Goal: Task Accomplishment & Management: Use online tool/utility

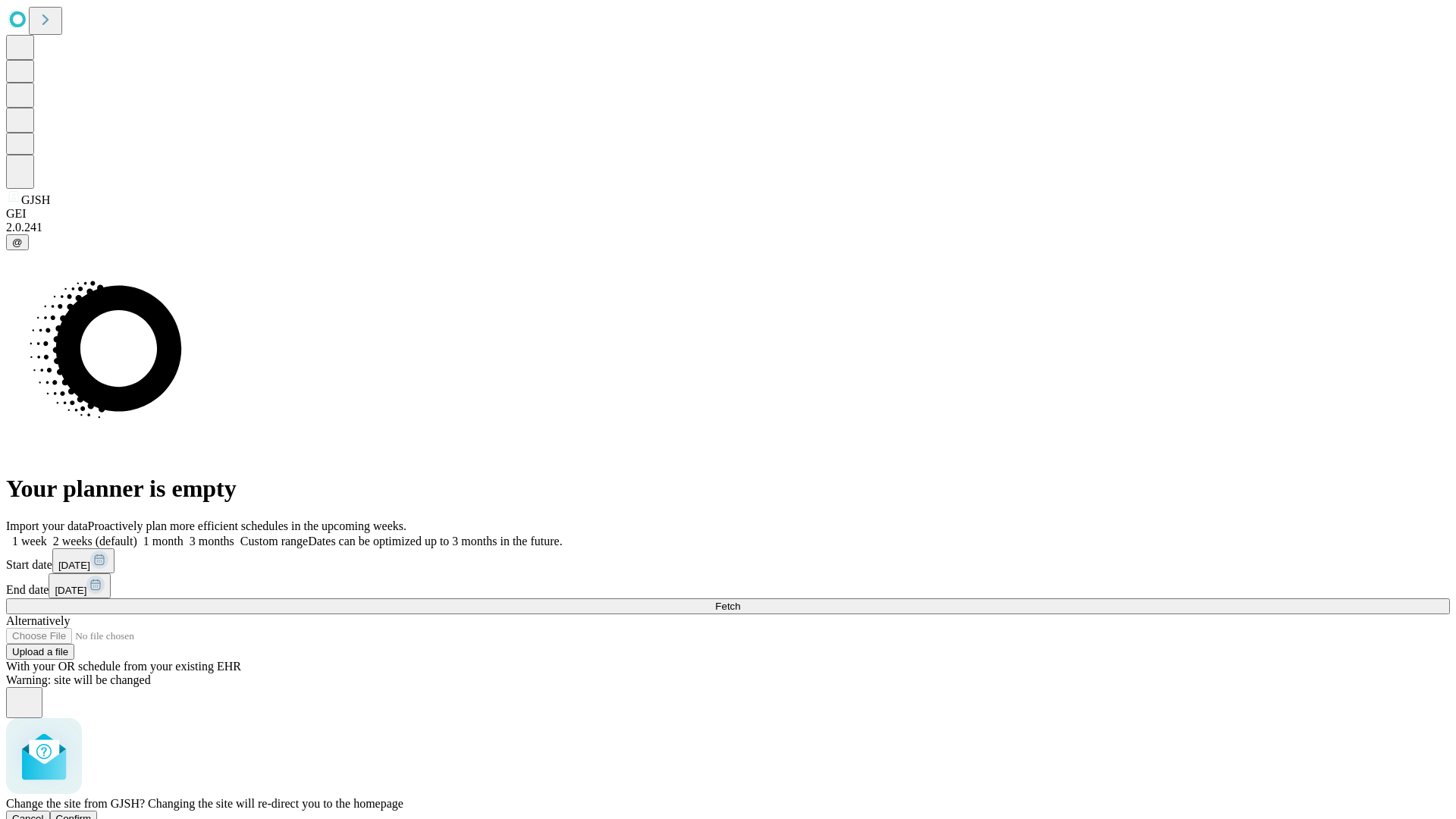
click at [92, 813] on span "Confirm" at bounding box center [74, 818] width 36 height 11
click at [137, 535] on label "2 weeks (default)" at bounding box center [92, 541] width 90 height 13
click at [740, 601] on span "Fetch" at bounding box center [727, 606] width 25 height 11
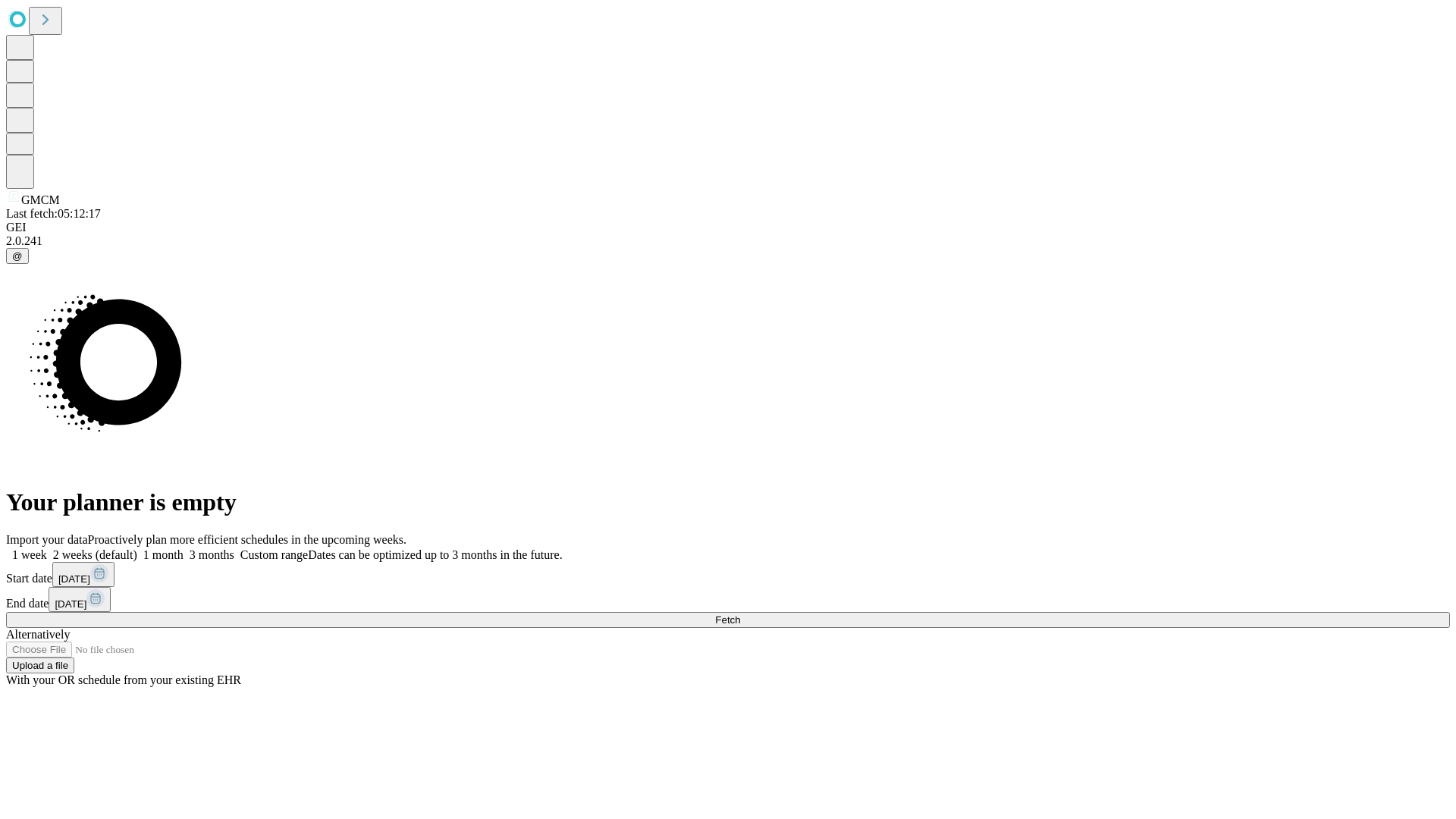
click at [137, 549] on label "2 weeks (default)" at bounding box center [92, 555] width 90 height 13
click at [740, 615] on span "Fetch" at bounding box center [727, 620] width 25 height 11
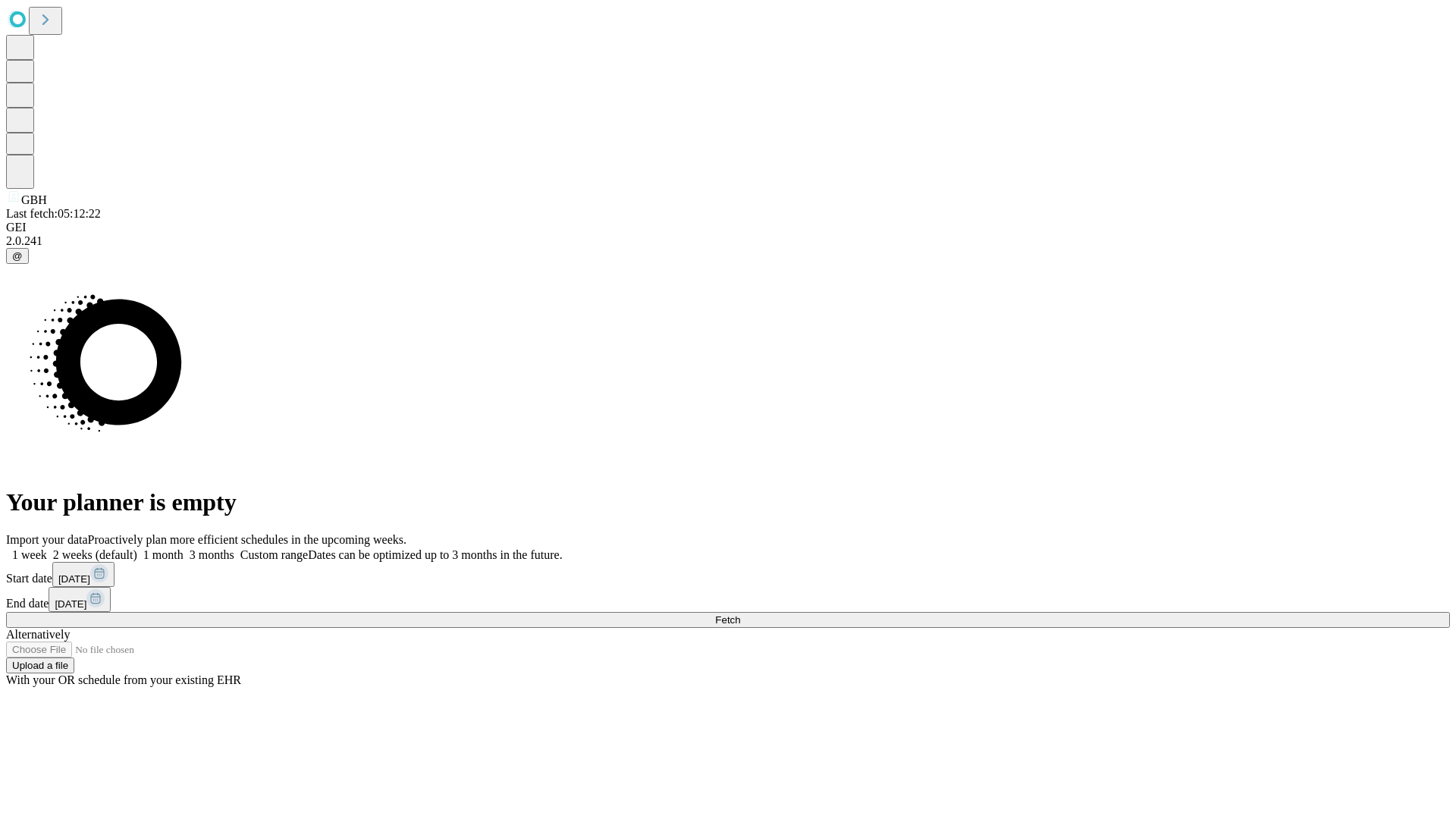
click at [137, 549] on label "2 weeks (default)" at bounding box center [92, 555] width 90 height 13
click at [740, 615] on span "Fetch" at bounding box center [727, 620] width 25 height 11
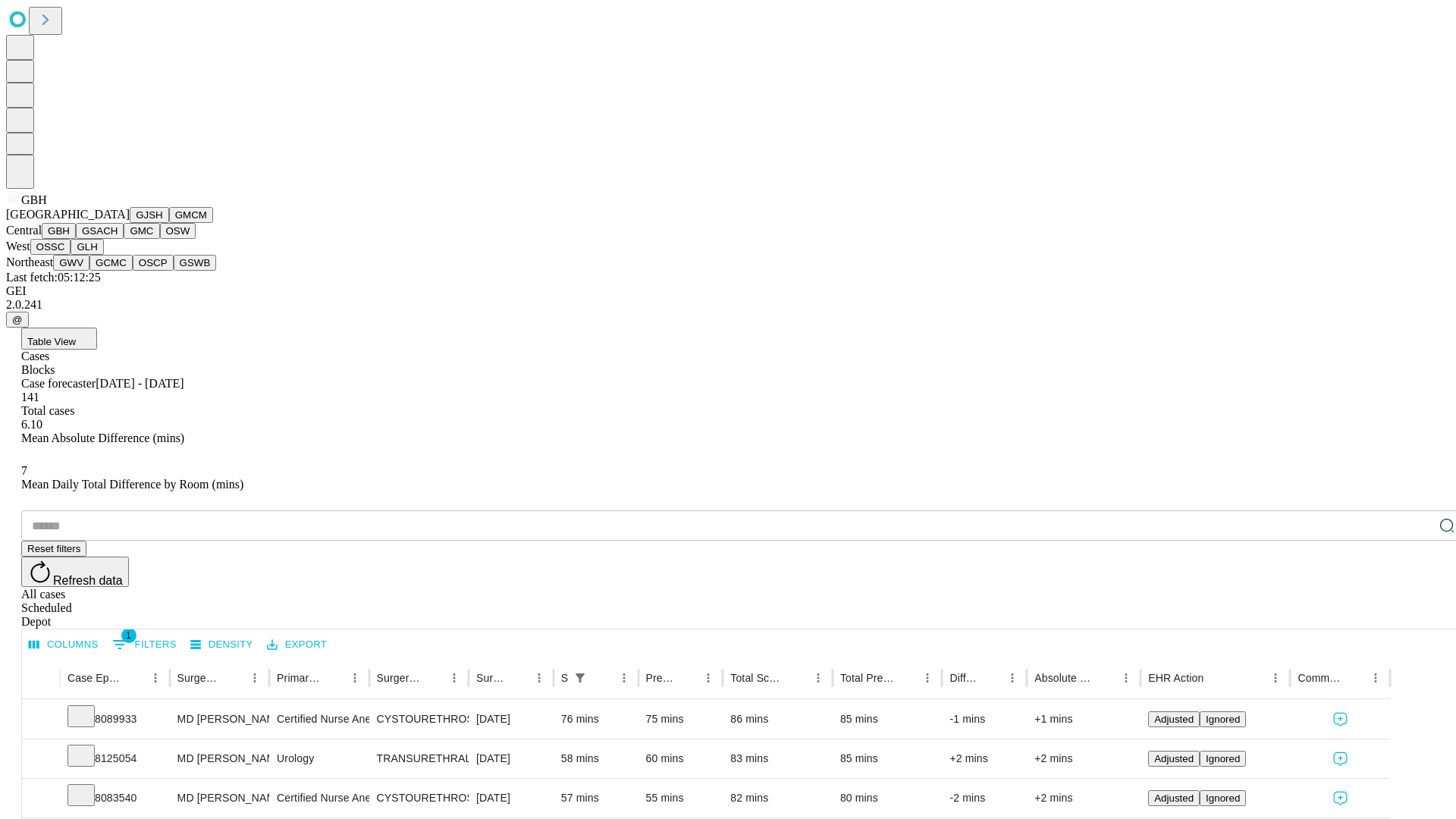
click at [118, 239] on button "GSACH" at bounding box center [99, 231] width 48 height 16
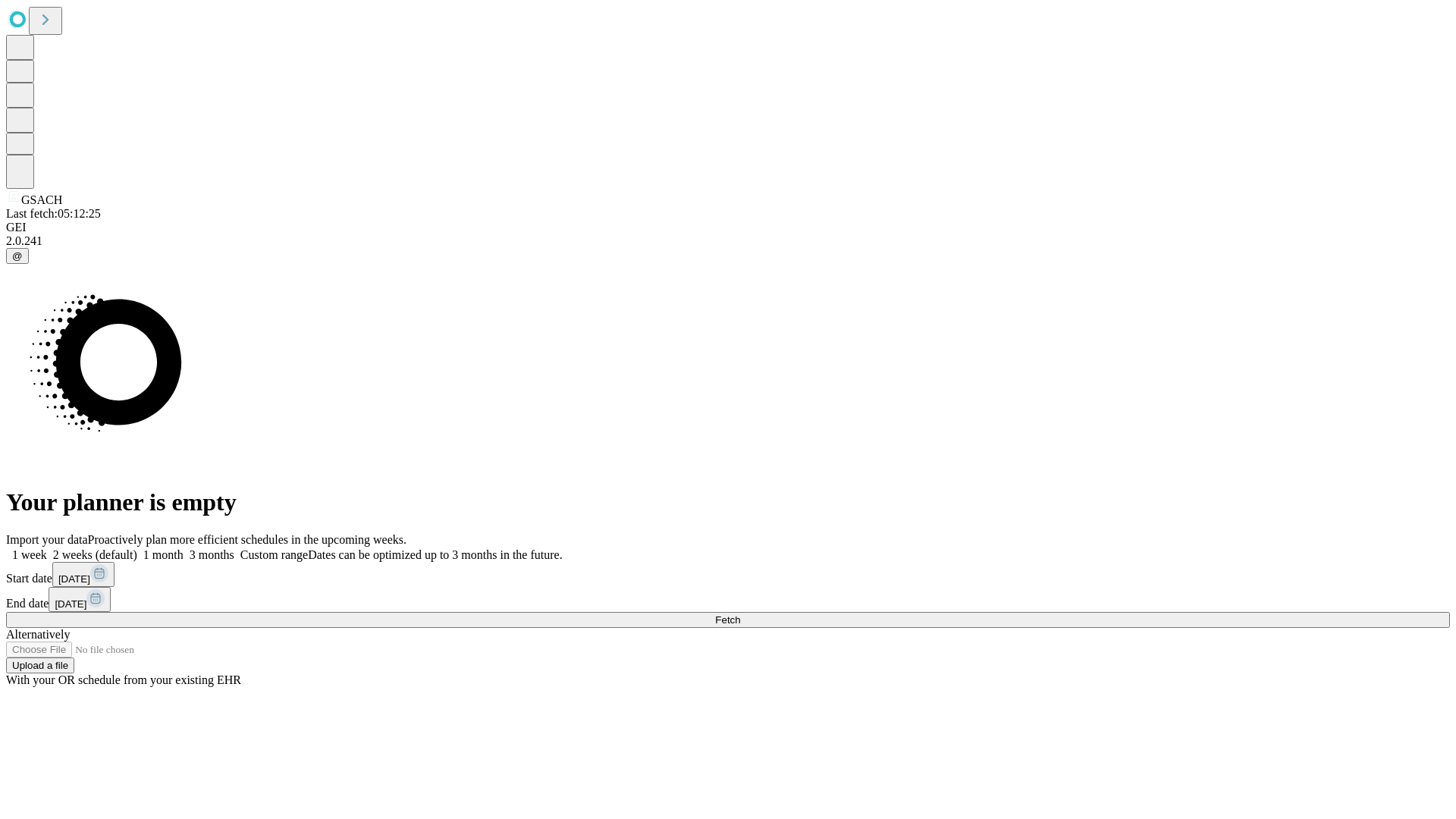
click at [137, 549] on label "2 weeks (default)" at bounding box center [92, 555] width 90 height 13
click at [740, 615] on span "Fetch" at bounding box center [727, 620] width 25 height 11
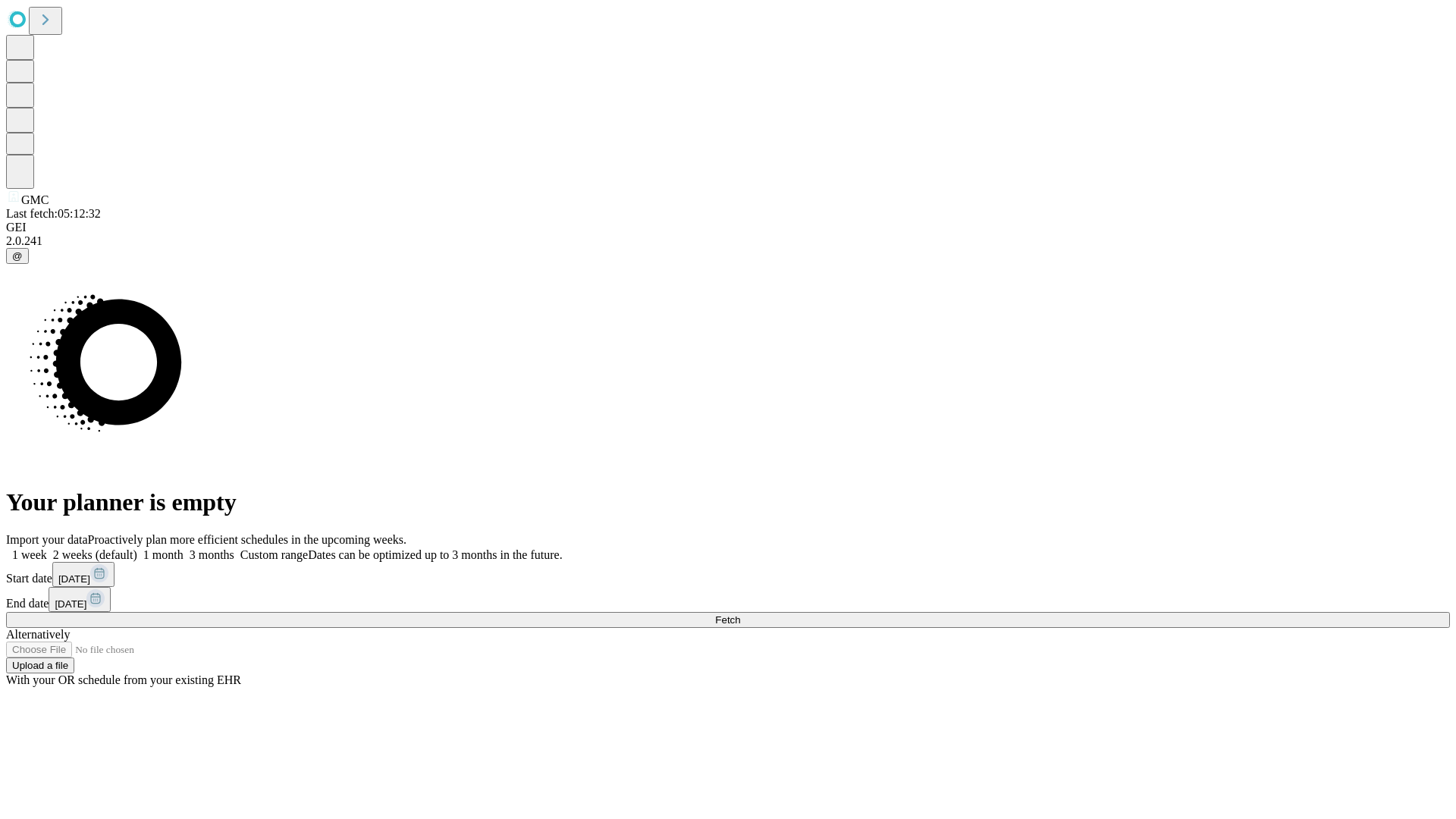
click at [137, 549] on label "2 weeks (default)" at bounding box center [92, 555] width 90 height 13
click at [740, 615] on span "Fetch" at bounding box center [727, 620] width 25 height 11
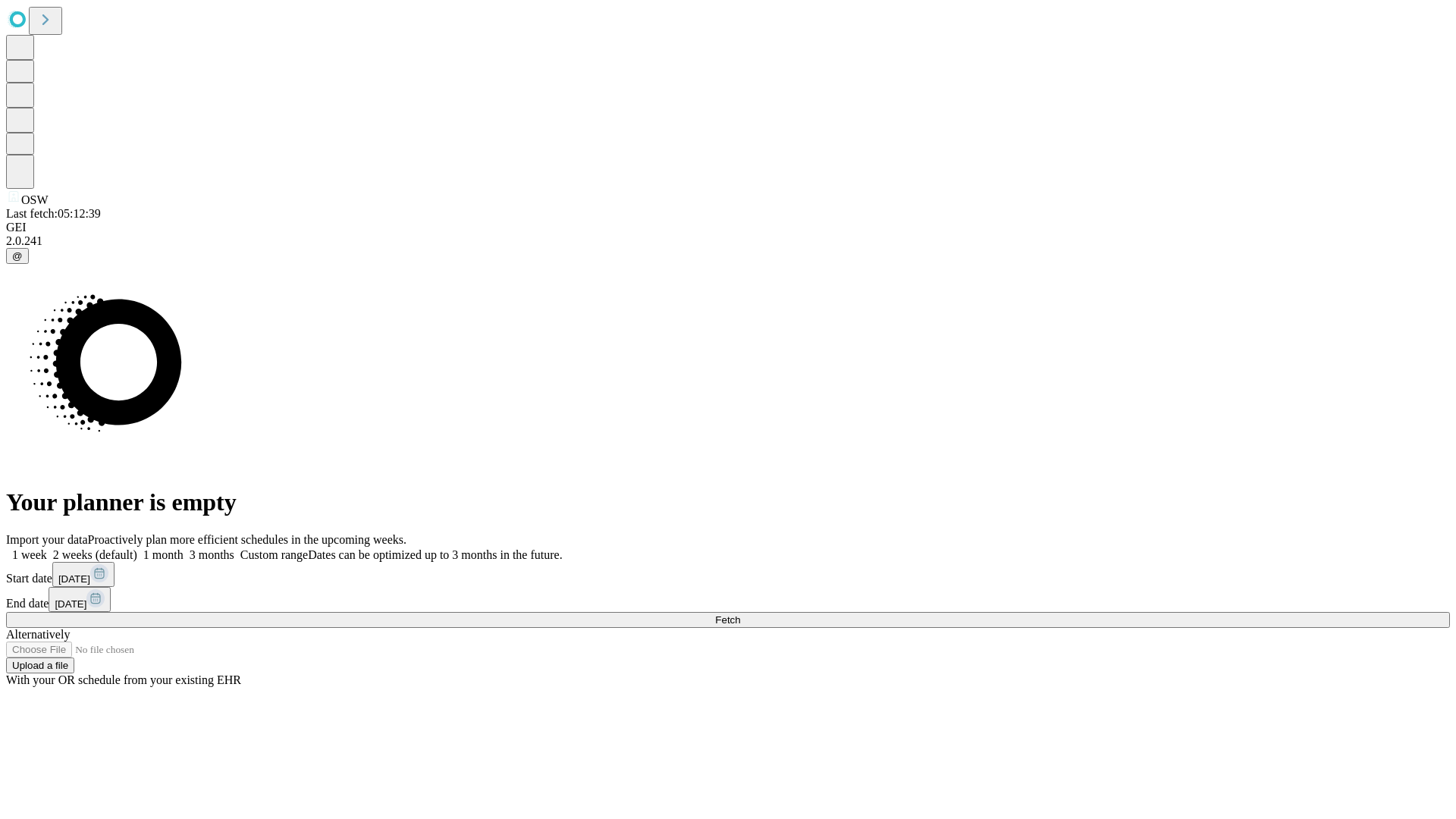
click at [740, 615] on span "Fetch" at bounding box center [727, 620] width 25 height 11
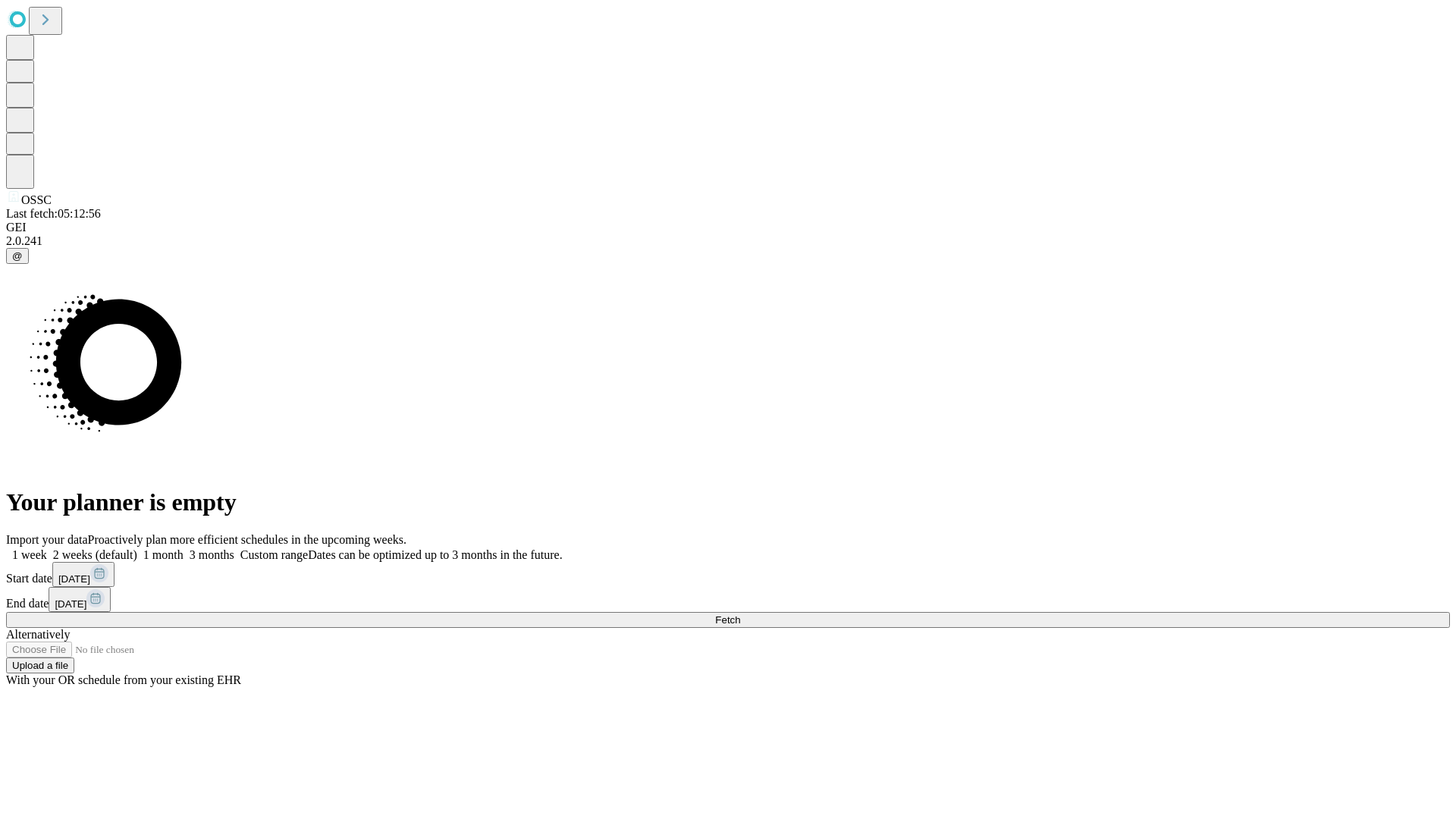
click at [740, 615] on span "Fetch" at bounding box center [727, 620] width 25 height 11
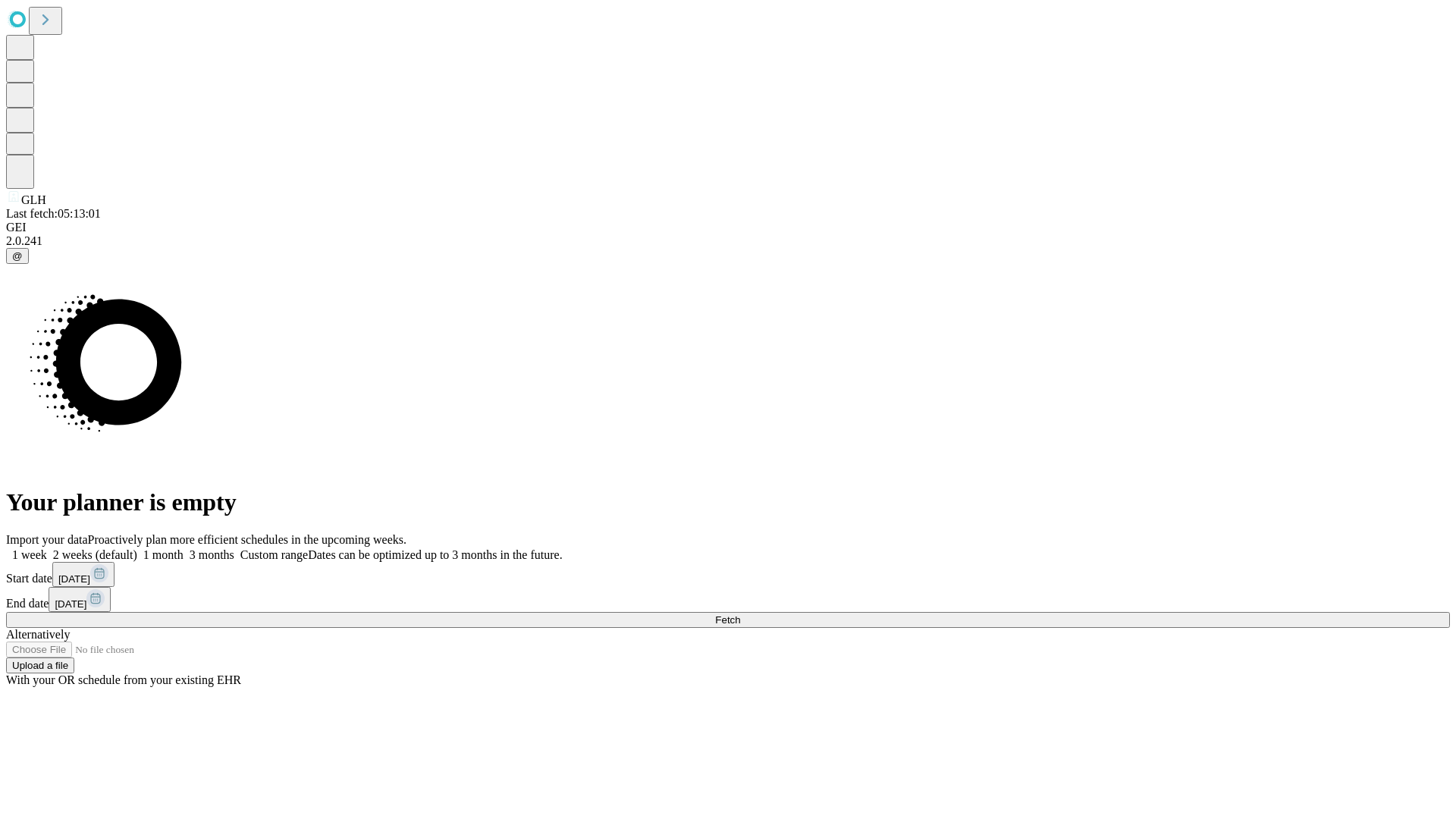
click at [740, 615] on span "Fetch" at bounding box center [727, 620] width 25 height 11
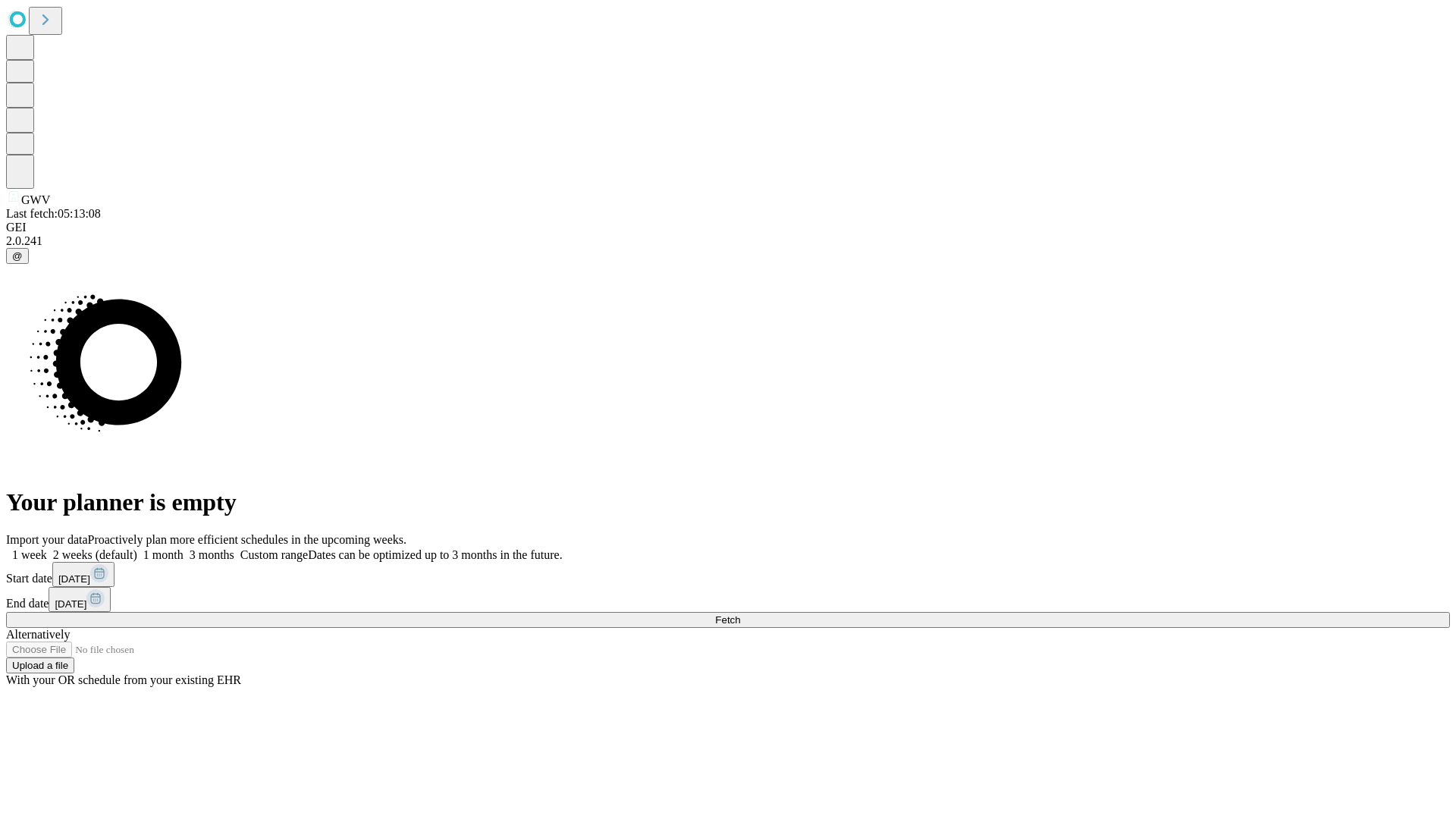
click at [137, 549] on label "2 weeks (default)" at bounding box center [92, 555] width 90 height 13
click at [740, 615] on span "Fetch" at bounding box center [727, 620] width 25 height 11
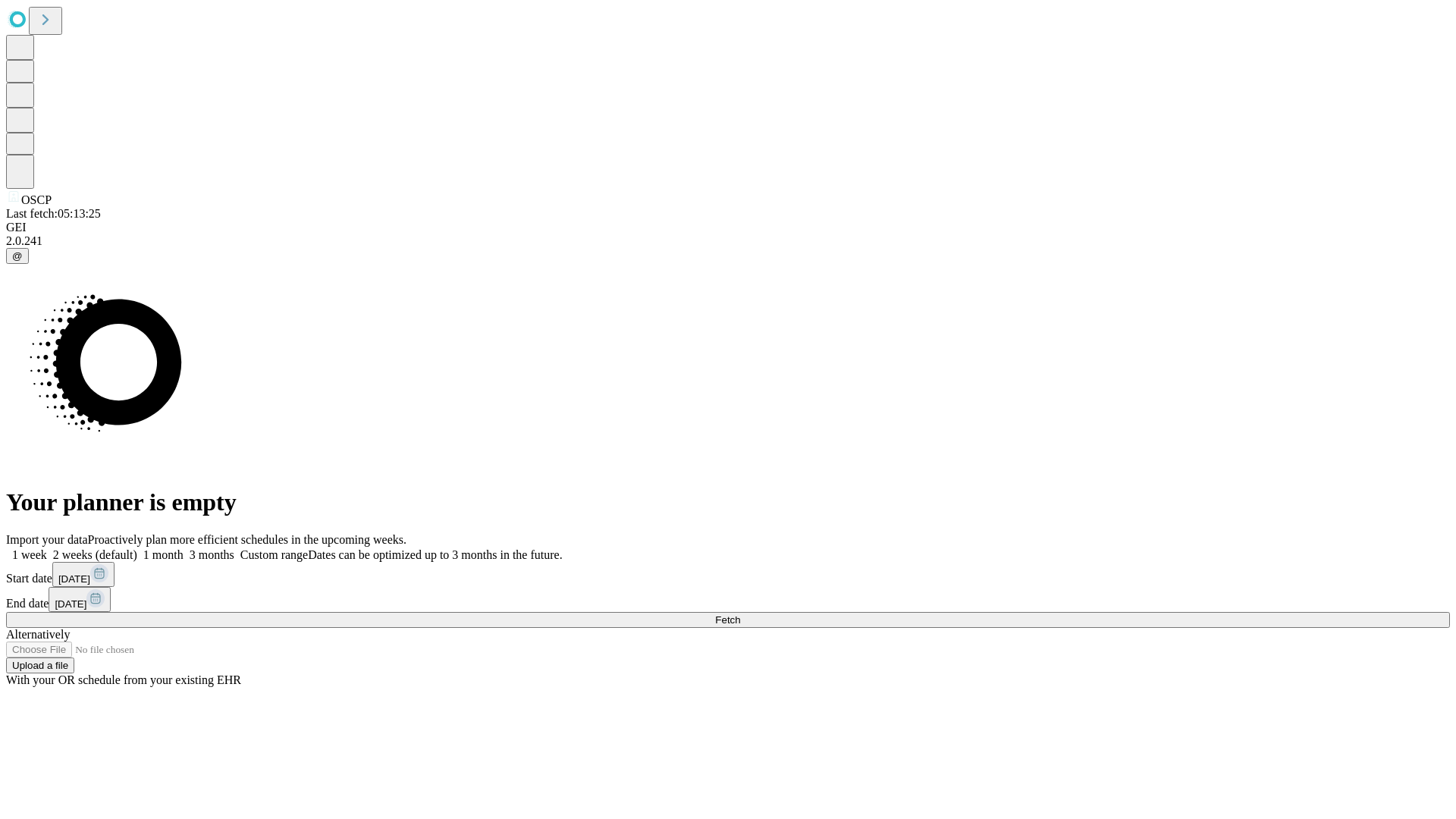
click at [137, 549] on label "2 weeks (default)" at bounding box center [92, 555] width 90 height 13
click at [740, 615] on span "Fetch" at bounding box center [727, 620] width 25 height 11
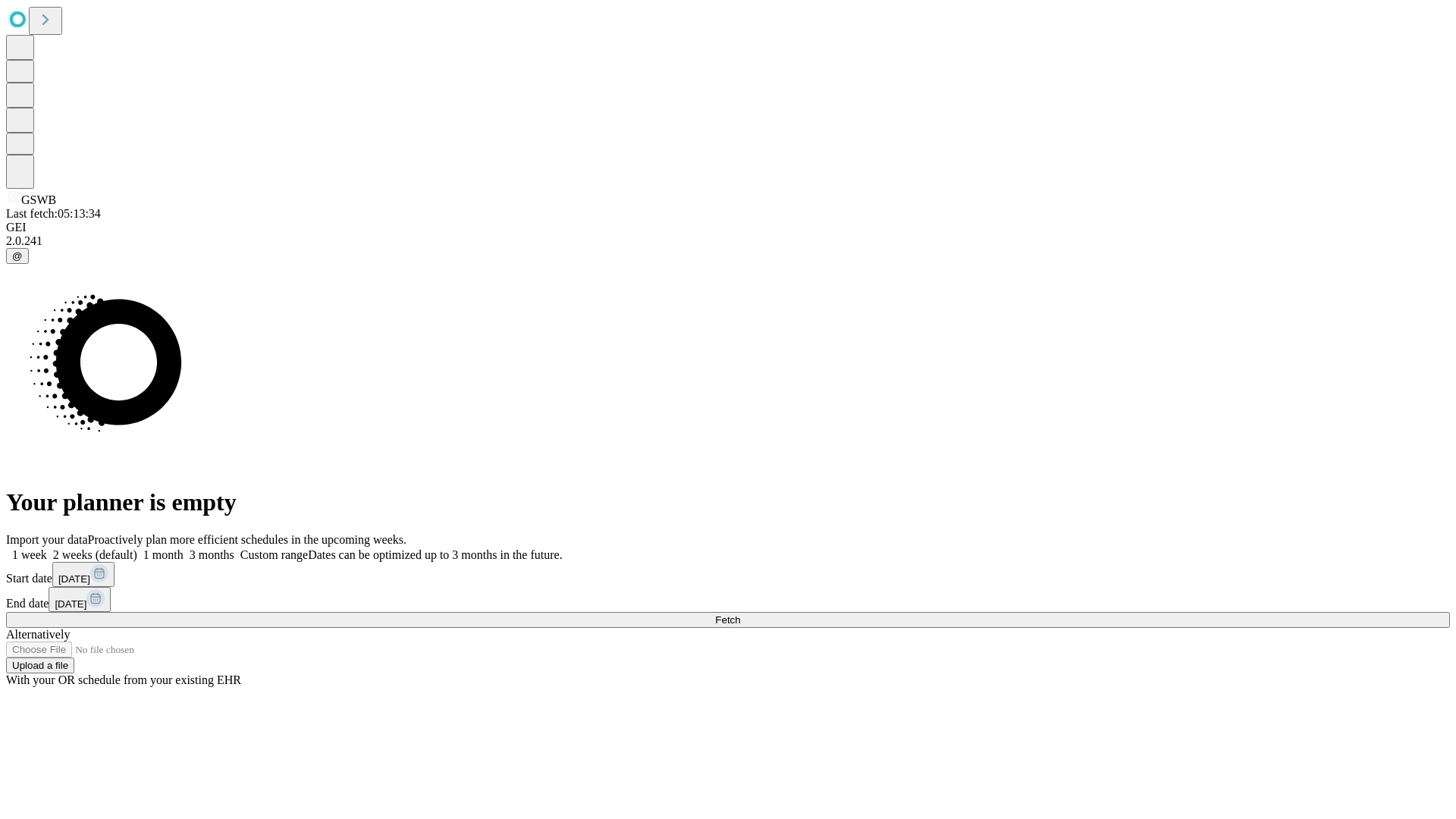
click at [137, 549] on label "2 weeks (default)" at bounding box center [92, 555] width 90 height 13
click at [740, 615] on span "Fetch" at bounding box center [727, 620] width 25 height 11
